Goal: Navigation & Orientation: Find specific page/section

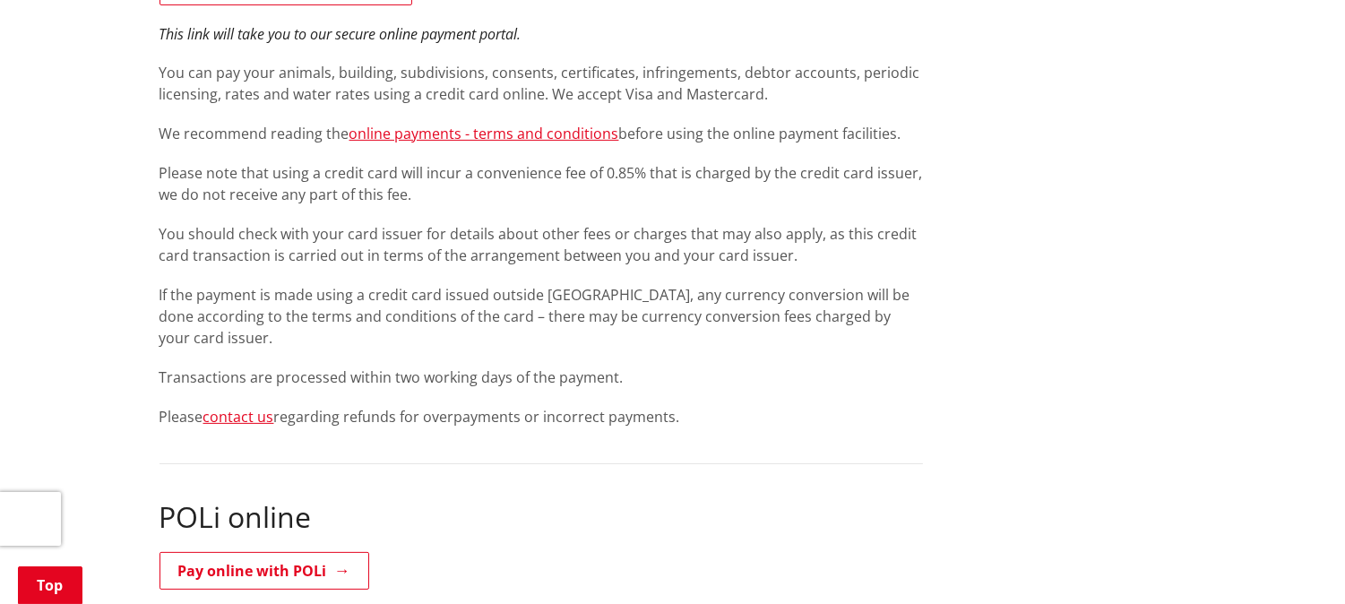
scroll to position [762, 0]
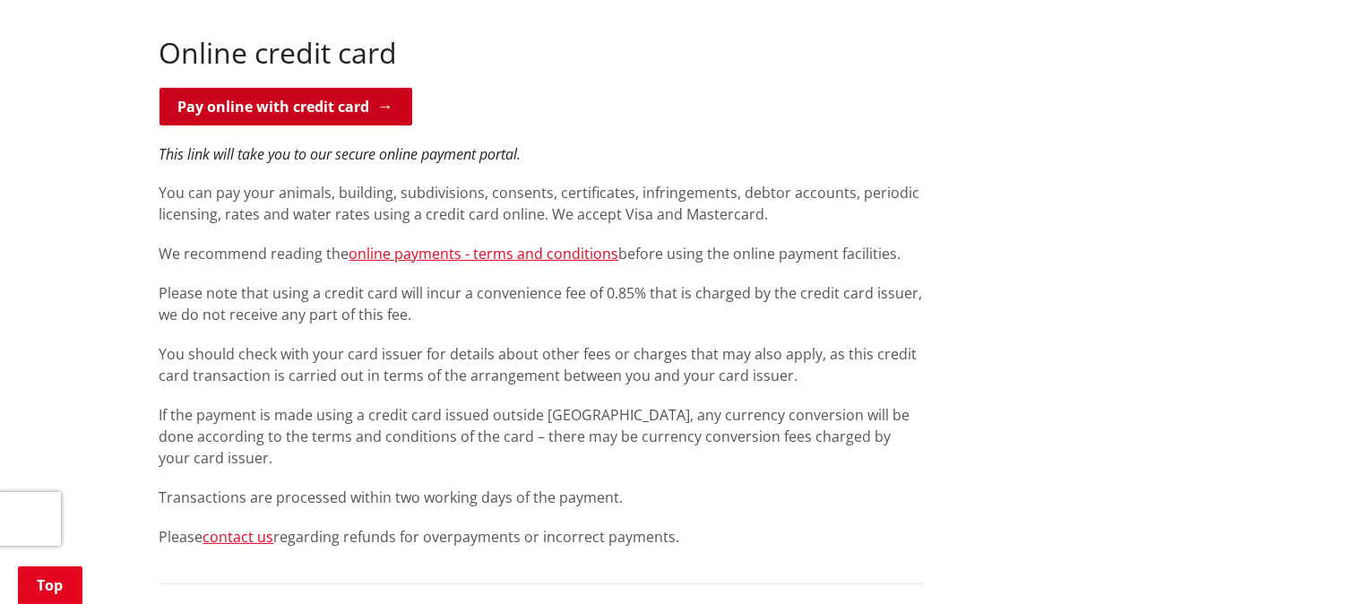
click at [324, 110] on link "Pay online with credit card" at bounding box center [286, 107] width 253 height 38
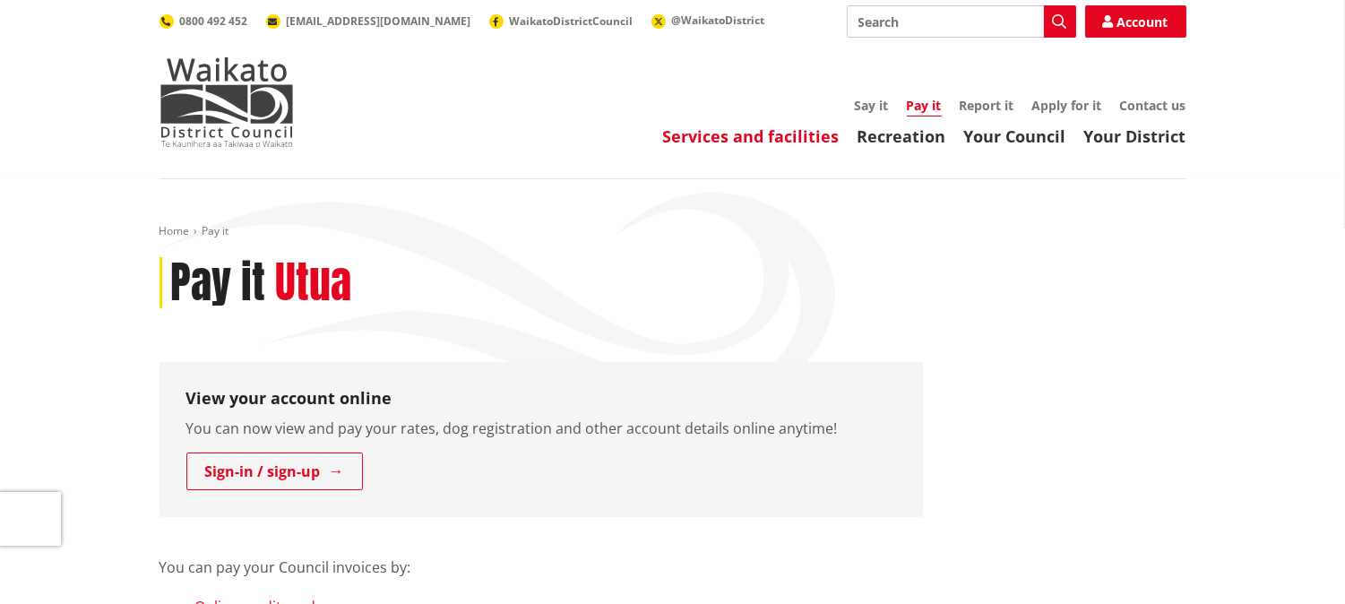
click at [720, 130] on link "Services and facilities" at bounding box center [751, 136] width 177 height 22
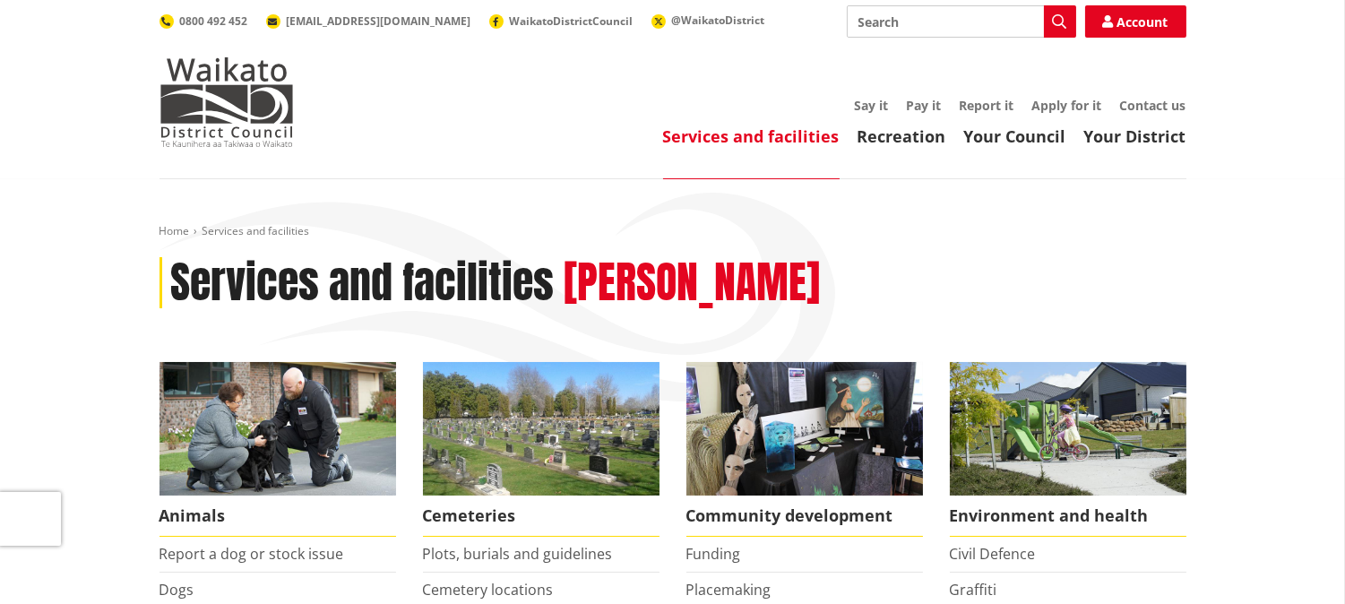
click at [1154, 136] on link "Your District" at bounding box center [1136, 136] width 102 height 22
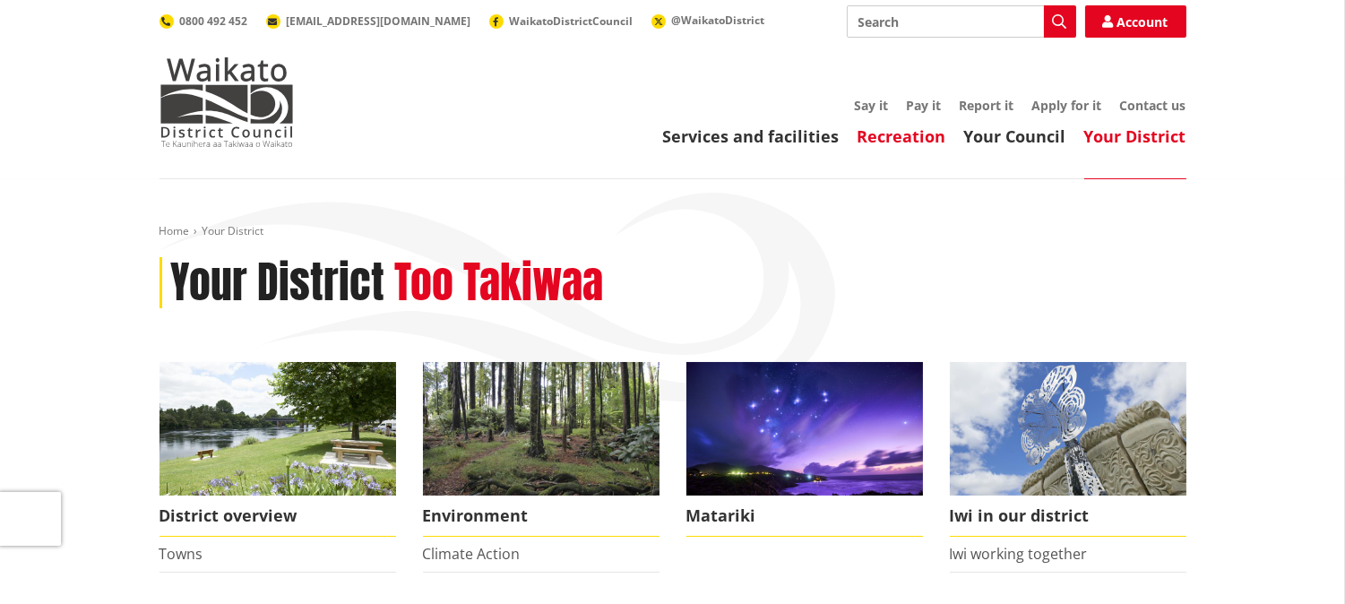
click at [916, 139] on link "Recreation" at bounding box center [902, 136] width 89 height 22
